Goal: Check status: Check status

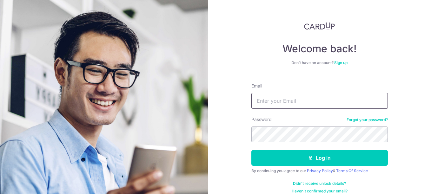
type input "[PERSON_NAME][EMAIL_ADDRESS][DOMAIN_NAME]"
drag, startPoint x: 0, startPoint y: 0, endPoint x: 290, endPoint y: 97, distance: 305.6
click at [290, 97] on input "[PERSON_NAME][EMAIL_ADDRESS][DOMAIN_NAME]" at bounding box center [319, 101] width 136 height 16
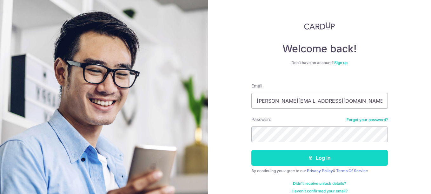
click at [259, 164] on button "Log in" at bounding box center [319, 158] width 136 height 16
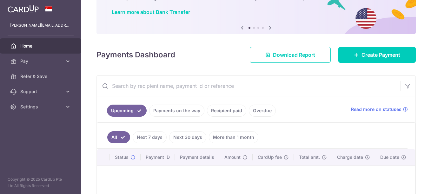
scroll to position [63, 0]
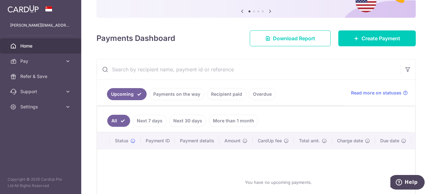
click at [187, 96] on link "Payments on the way" at bounding box center [176, 94] width 55 height 12
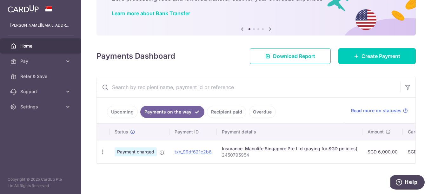
scroll to position [49, 0]
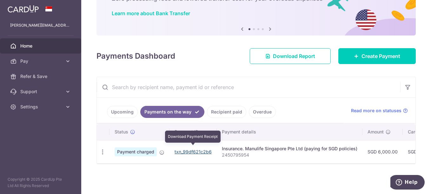
click at [182, 151] on link "txn_99df621c2b6" at bounding box center [193, 151] width 37 height 5
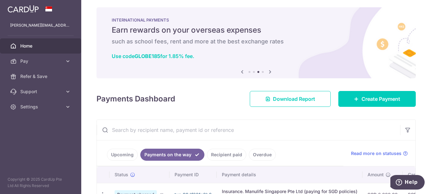
scroll to position [0, 0]
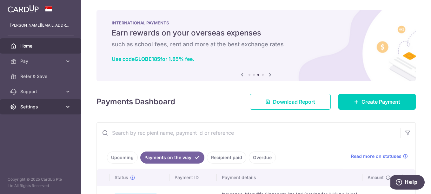
click at [25, 106] on span "Settings" at bounding box center [41, 107] width 42 height 6
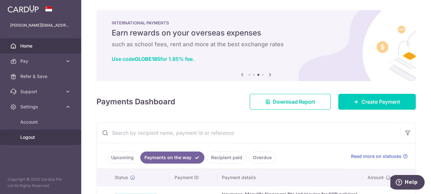
click at [25, 138] on span "Logout" at bounding box center [41, 137] width 42 height 6
